Goal: Task Accomplishment & Management: Manage account settings

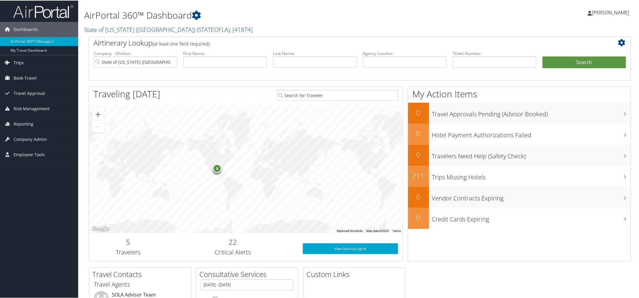
click at [19, 63] on span "Trips" at bounding box center [19, 62] width 10 height 15
click at [33, 136] on span "Travel Approval" at bounding box center [30, 138] width 32 height 15
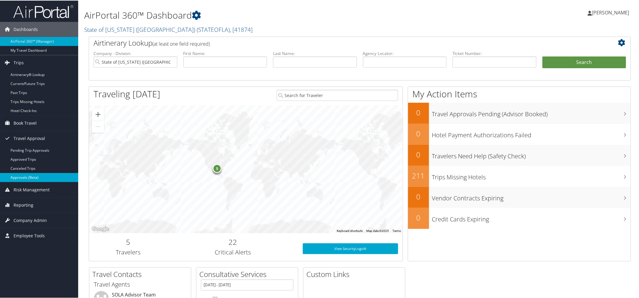
click at [32, 175] on link "Approvals (Beta)" at bounding box center [39, 177] width 78 height 9
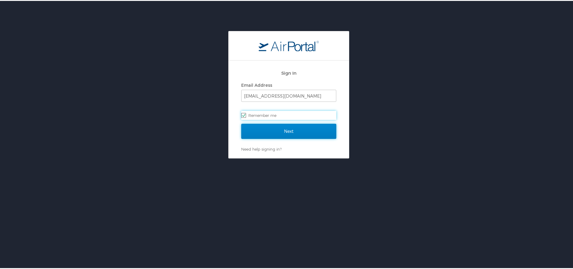
click at [283, 130] on input "Next" at bounding box center [288, 130] width 95 height 15
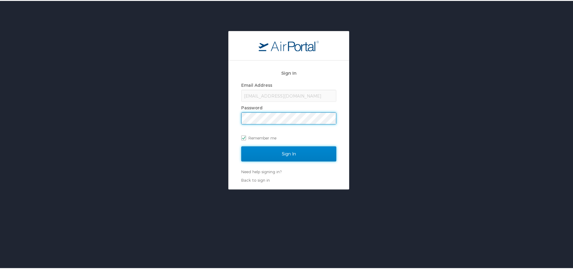
click at [271, 152] on input "Sign In" at bounding box center [288, 152] width 95 height 15
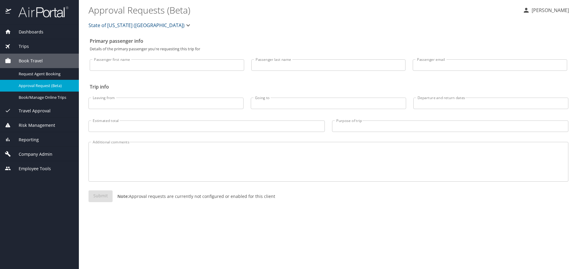
click at [37, 110] on span "Travel Approval" at bounding box center [30, 110] width 39 height 7
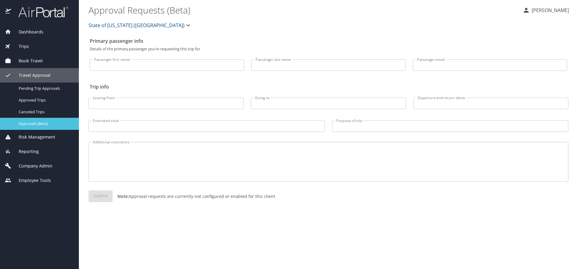
click at [37, 125] on span "Approvals (Beta)" at bounding box center [45, 124] width 53 height 6
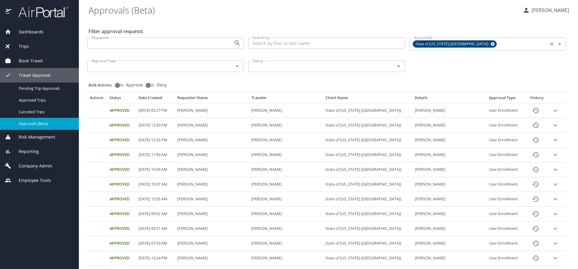
click at [490, 45] on icon at bounding box center [492, 44] width 4 height 4
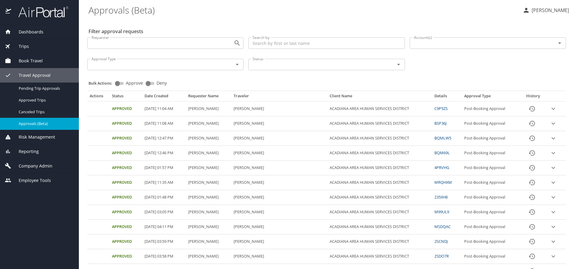
click at [454, 44] on input "Account(s)" at bounding box center [478, 43] width 135 height 8
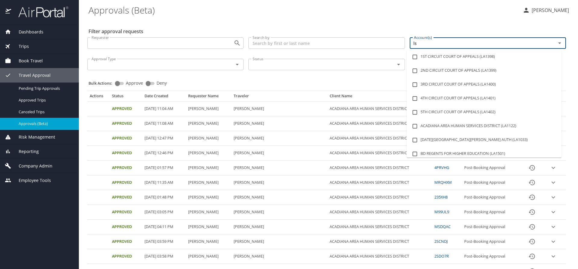
type input "lsu"
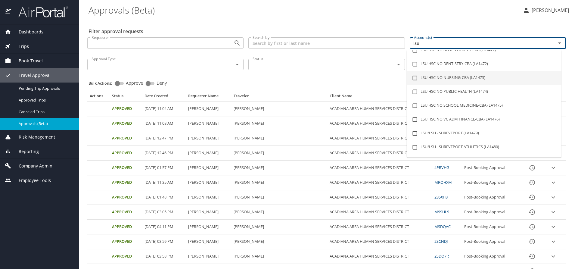
scroll to position [60, 0]
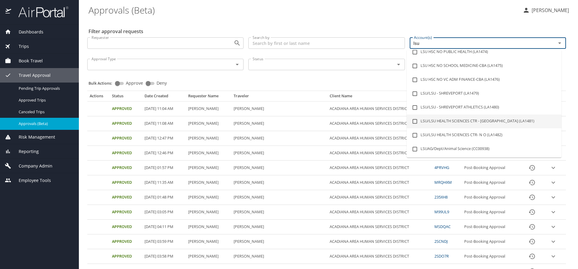
click at [491, 119] on li "LSU/LSU HEALTH SCIENCES CTR - [GEOGRAPHIC_DATA] (LA1481)" at bounding box center [483, 121] width 155 height 14
checkbox input "true"
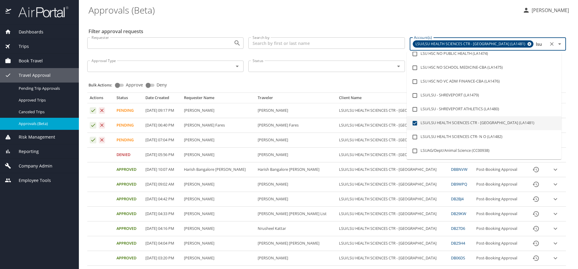
type input "lsu"
click at [351, 80] on div "Bulk Actions: Approve Deny" at bounding box center [328, 82] width 480 height 13
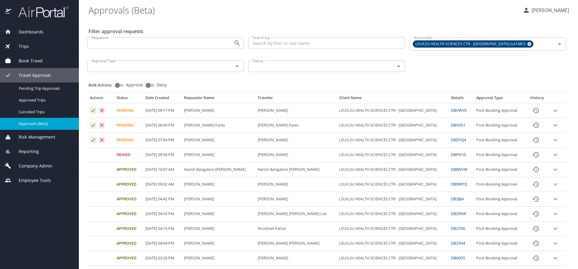
click at [552, 140] on icon "expand row" at bounding box center [555, 139] width 7 height 7
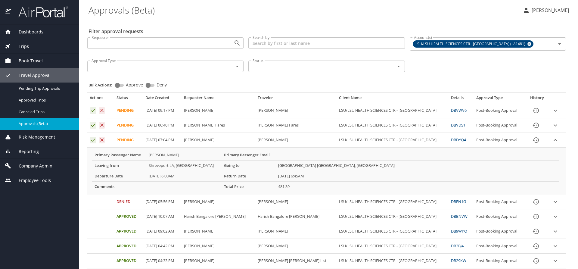
click at [553, 110] on icon "expand row" at bounding box center [555, 111] width 4 height 2
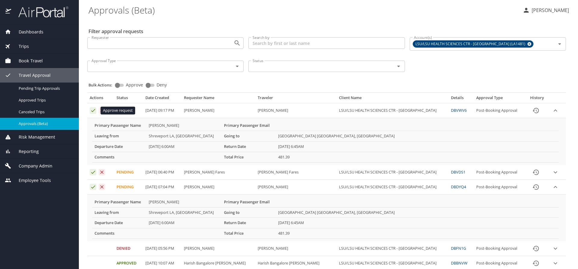
click at [92, 111] on icon "Approval table" at bounding box center [93, 110] width 6 height 6
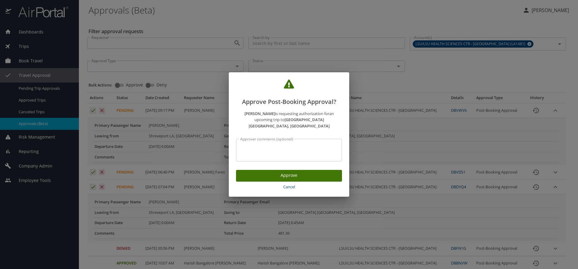
click at [262, 173] on span "Approve" at bounding box center [289, 176] width 96 height 8
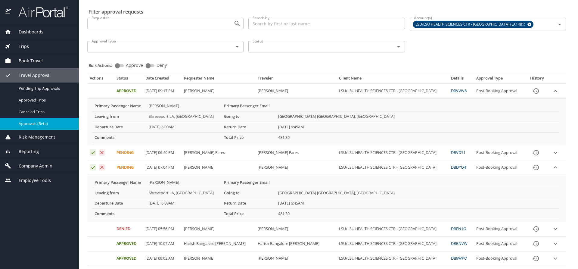
scroll to position [30, 0]
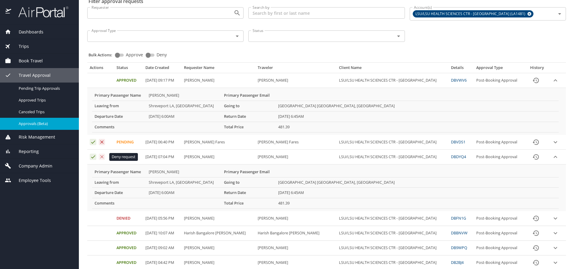
click at [102, 157] on icon "Approval table" at bounding box center [102, 157] width 6 height 6
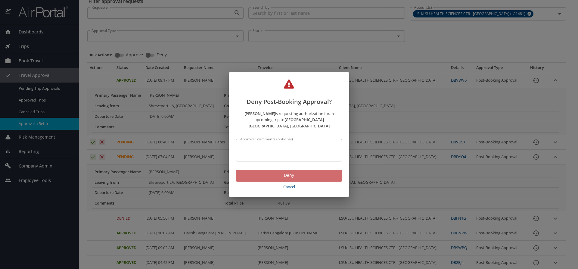
click at [264, 174] on span "Deny" at bounding box center [289, 176] width 96 height 8
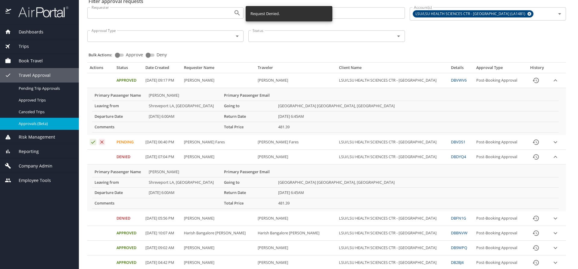
click at [552, 141] on icon "expand row" at bounding box center [555, 141] width 7 height 7
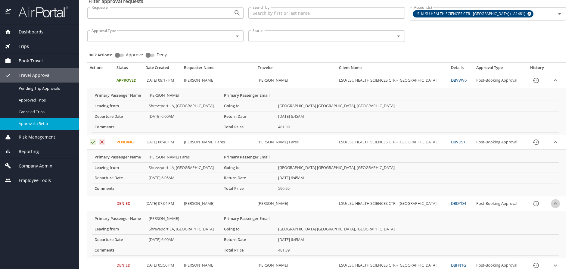
click at [553, 203] on icon "expand row" at bounding box center [555, 203] width 4 height 2
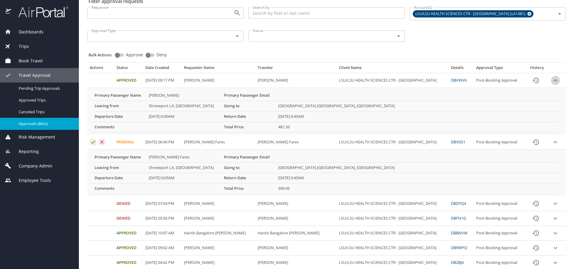
click at [552, 80] on icon "expand row" at bounding box center [555, 80] width 7 height 7
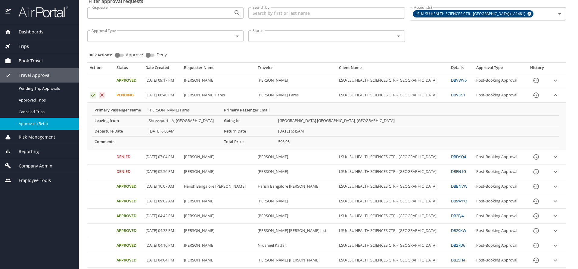
click at [552, 80] on icon "expand row" at bounding box center [555, 80] width 7 height 7
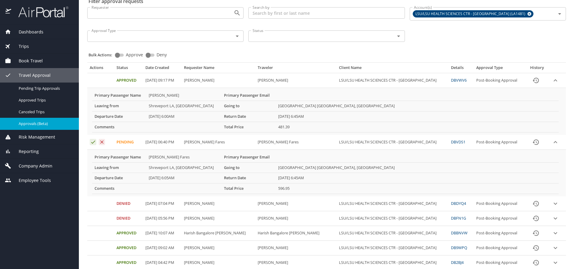
scroll to position [60, 0]
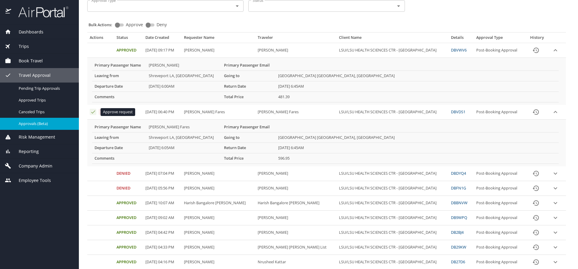
click at [94, 110] on icon "Approval table" at bounding box center [93, 112] width 6 height 6
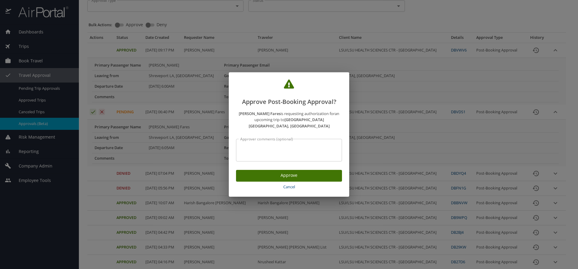
click at [243, 172] on span "Approve" at bounding box center [289, 176] width 96 height 8
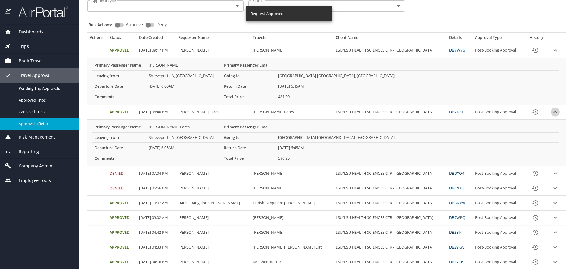
click at [551, 113] on icon "expand row" at bounding box center [554, 111] width 7 height 7
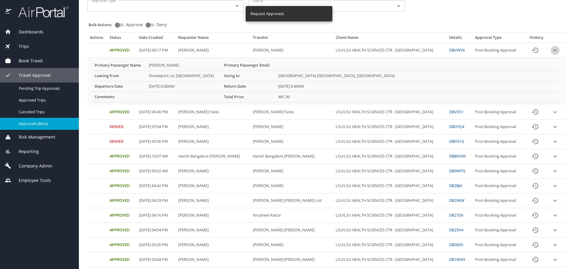
click at [551, 50] on icon "expand row" at bounding box center [554, 50] width 7 height 7
